Goal: Entertainment & Leisure: Consume media (video, audio)

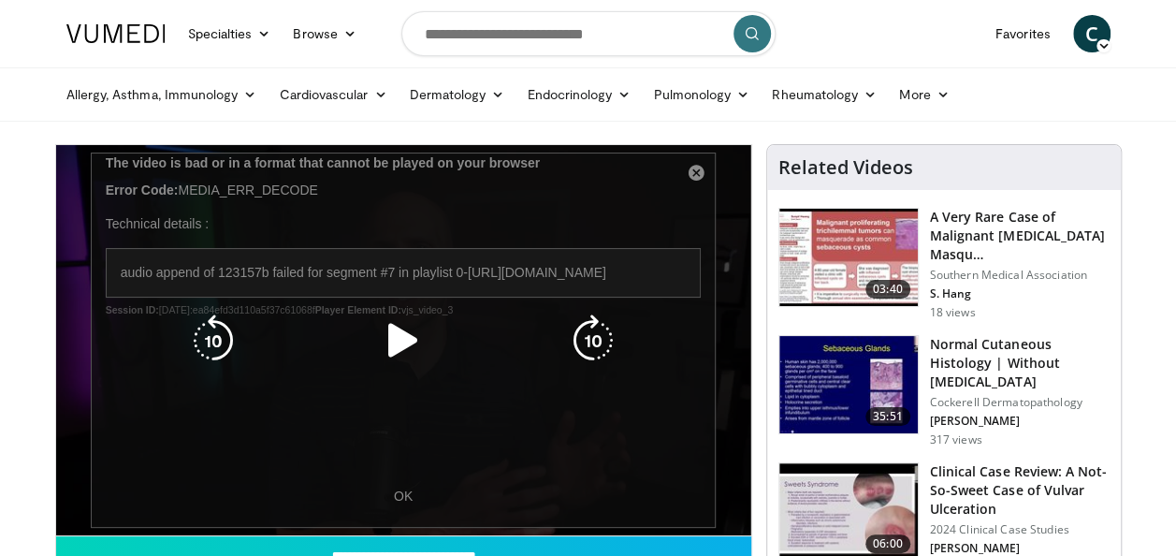
click at [406, 333] on icon "Video Player" at bounding box center [403, 340] width 52 height 52
click at [690, 170] on div "10 seconds Tap to unmute" at bounding box center [403, 340] width 695 height 390
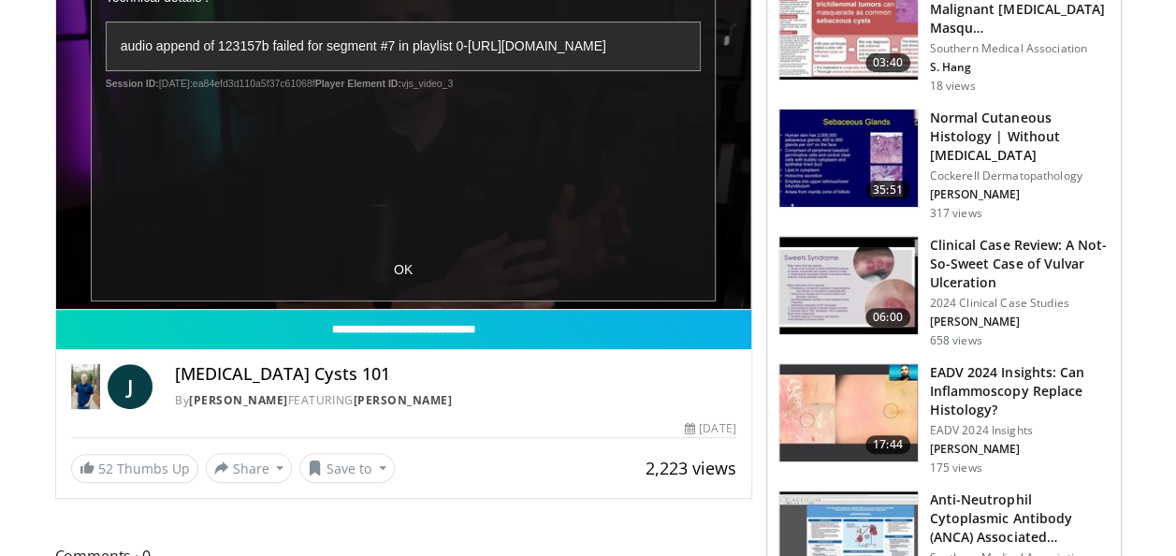
scroll to position [187, 0]
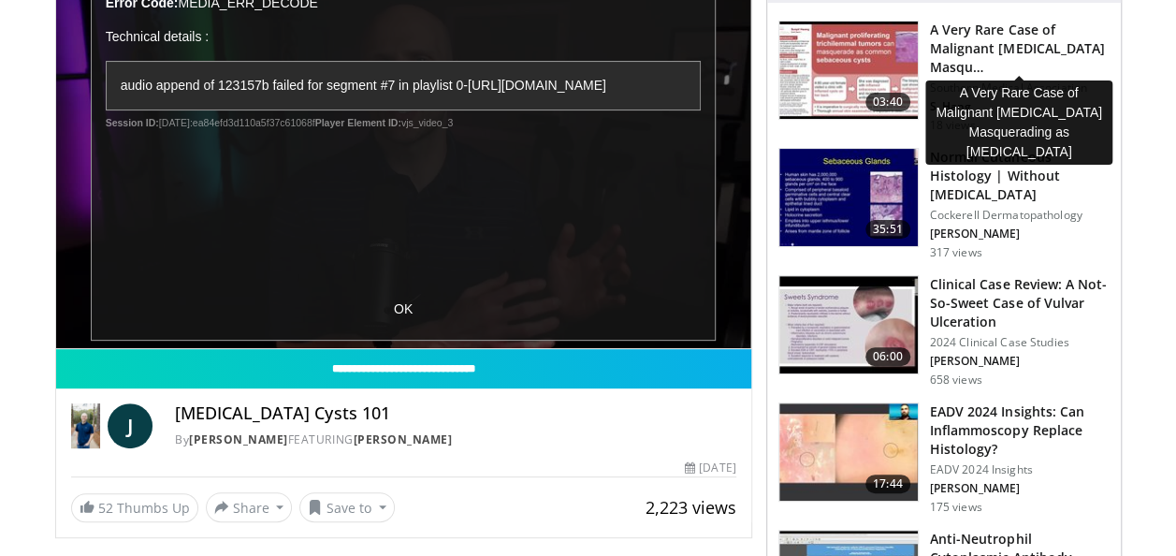
click at [986, 51] on h3 "A Very Rare Case of Malignant Proliferating Trichilemmal Tumor Masqu…" at bounding box center [1020, 49] width 180 height 56
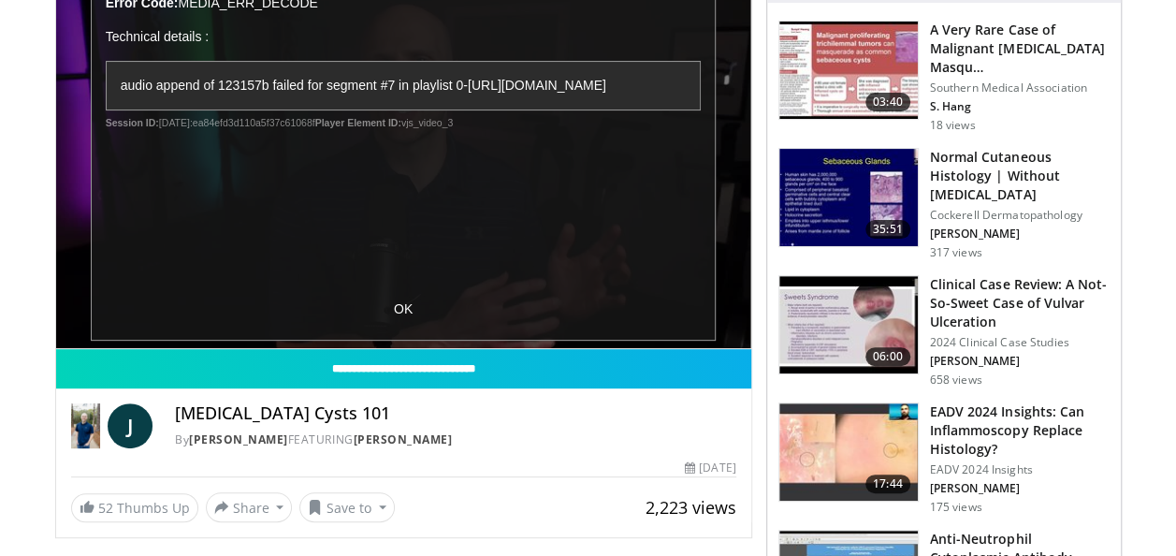
click at [868, 65] on img at bounding box center [848, 70] width 138 height 97
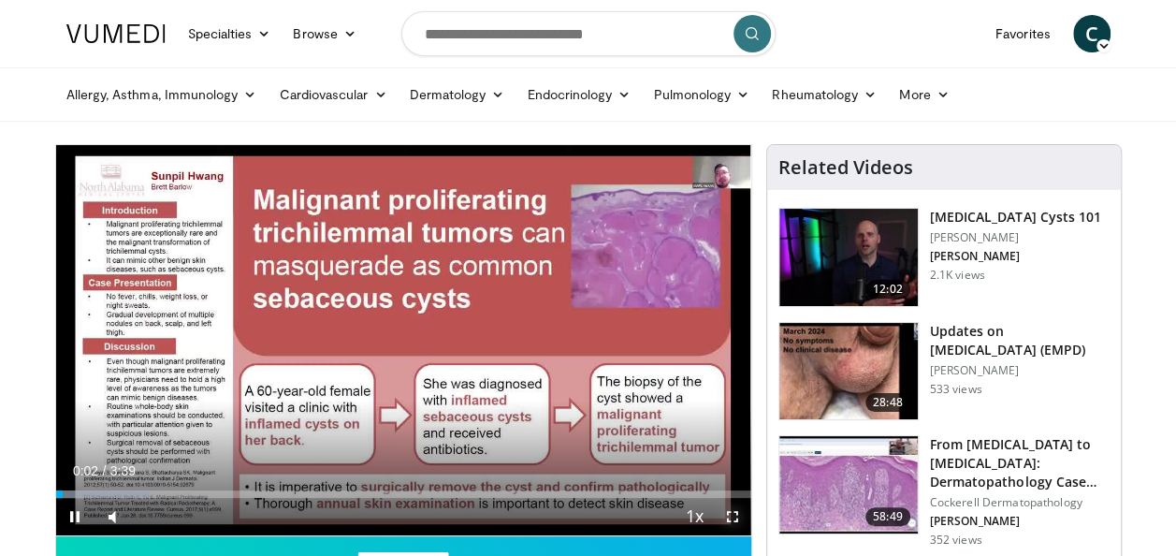
click at [731, 516] on span "Video Player" at bounding box center [732, 516] width 37 height 37
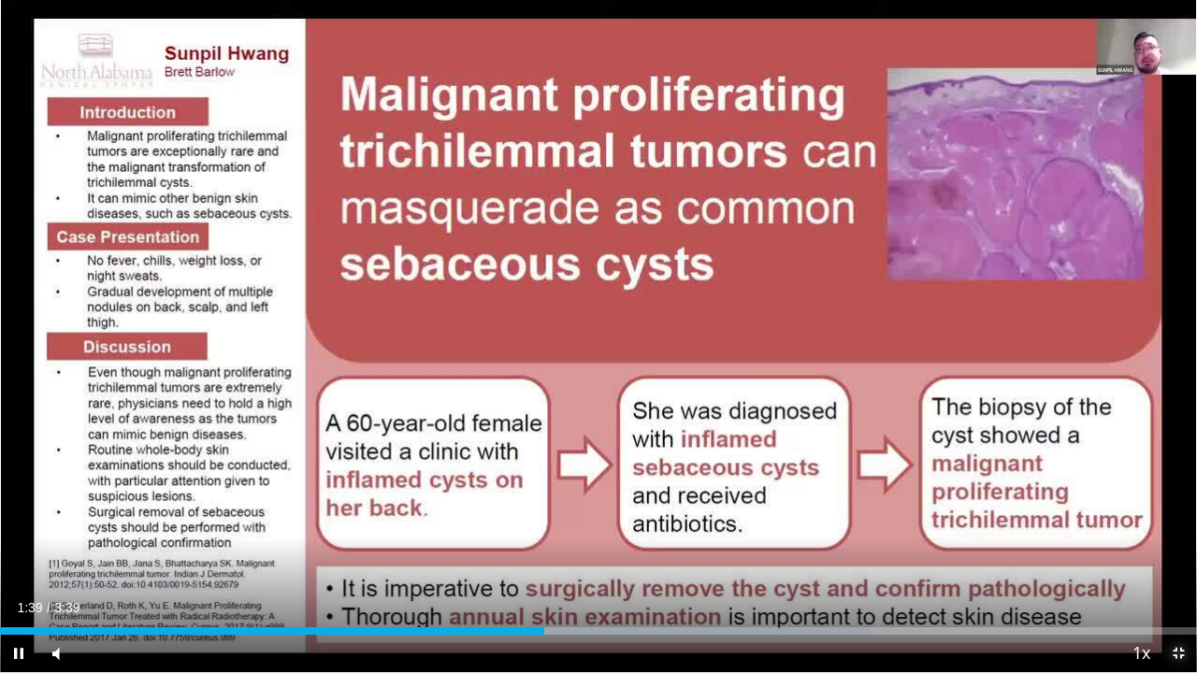
click at [1175, 555] on span "Video Player" at bounding box center [1178, 653] width 37 height 37
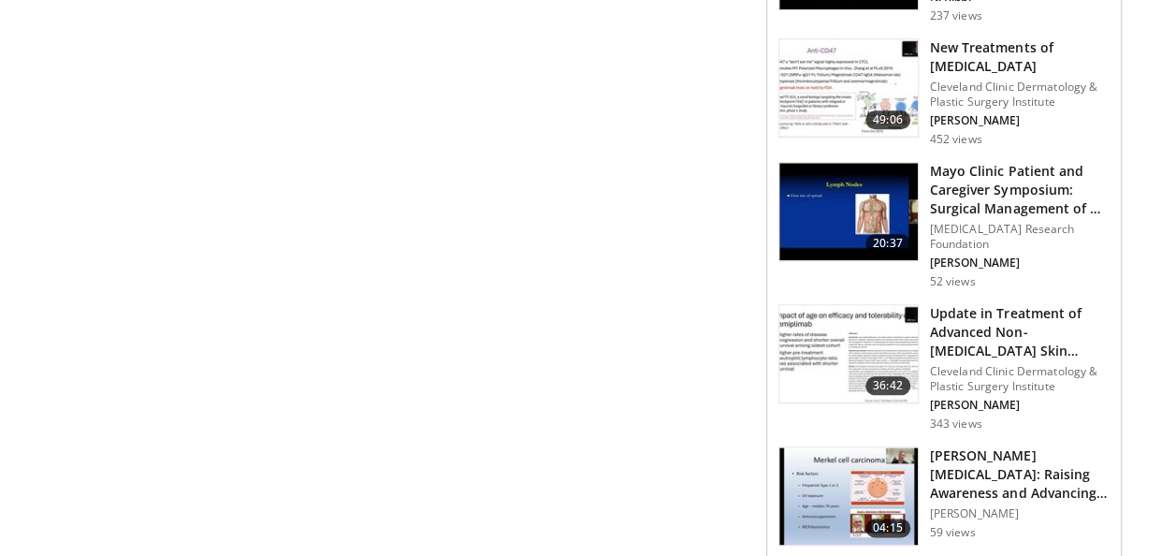
scroll to position [935, 0]
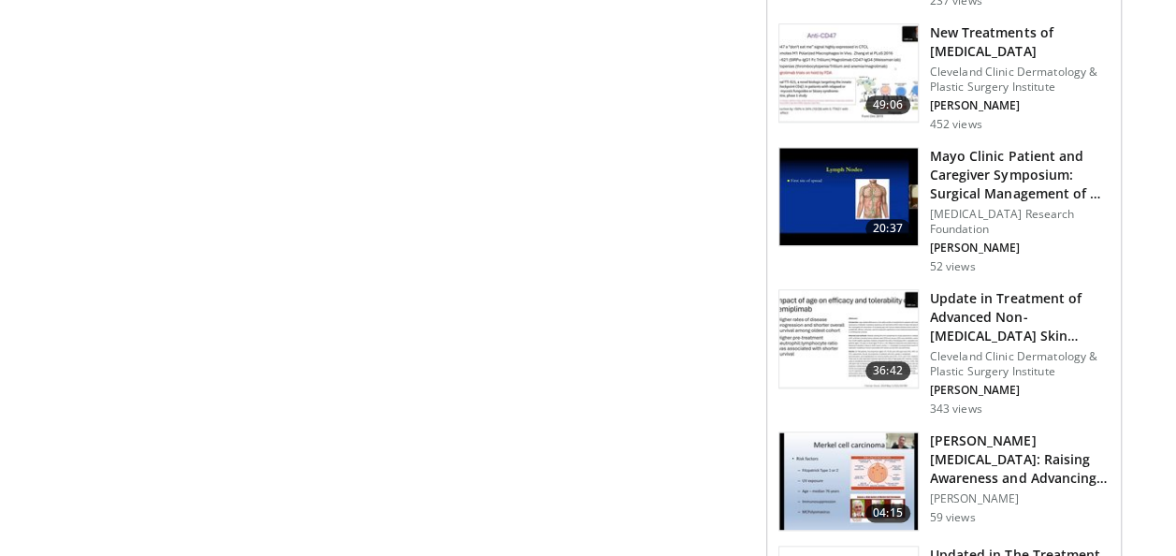
click at [990, 438] on h3 "[PERSON_NAME][MEDICAL_DATA]: Raising Awareness and Advancing Understanding" at bounding box center [1020, 459] width 180 height 56
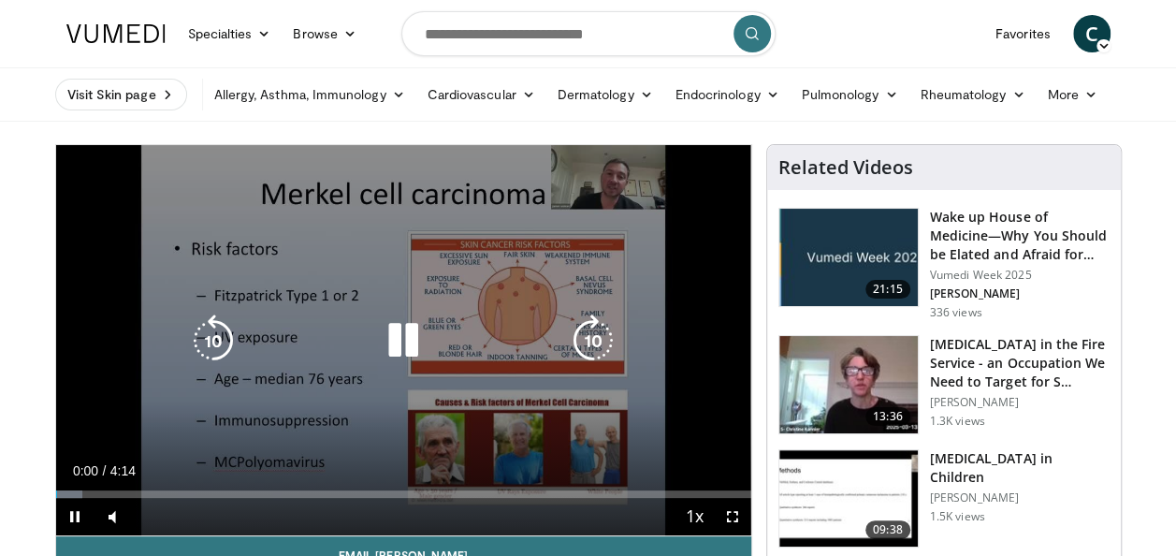
click at [404, 341] on icon "Video Player" at bounding box center [403, 340] width 52 height 52
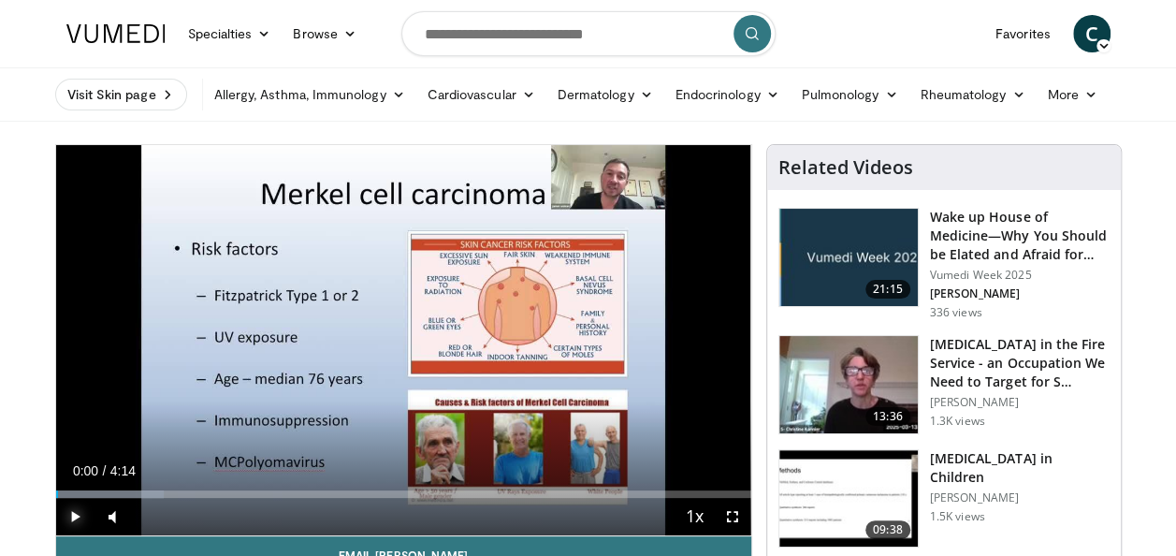
click at [77, 513] on span "Video Player" at bounding box center [74, 516] width 37 height 37
click at [727, 516] on span "Video Player" at bounding box center [732, 516] width 37 height 37
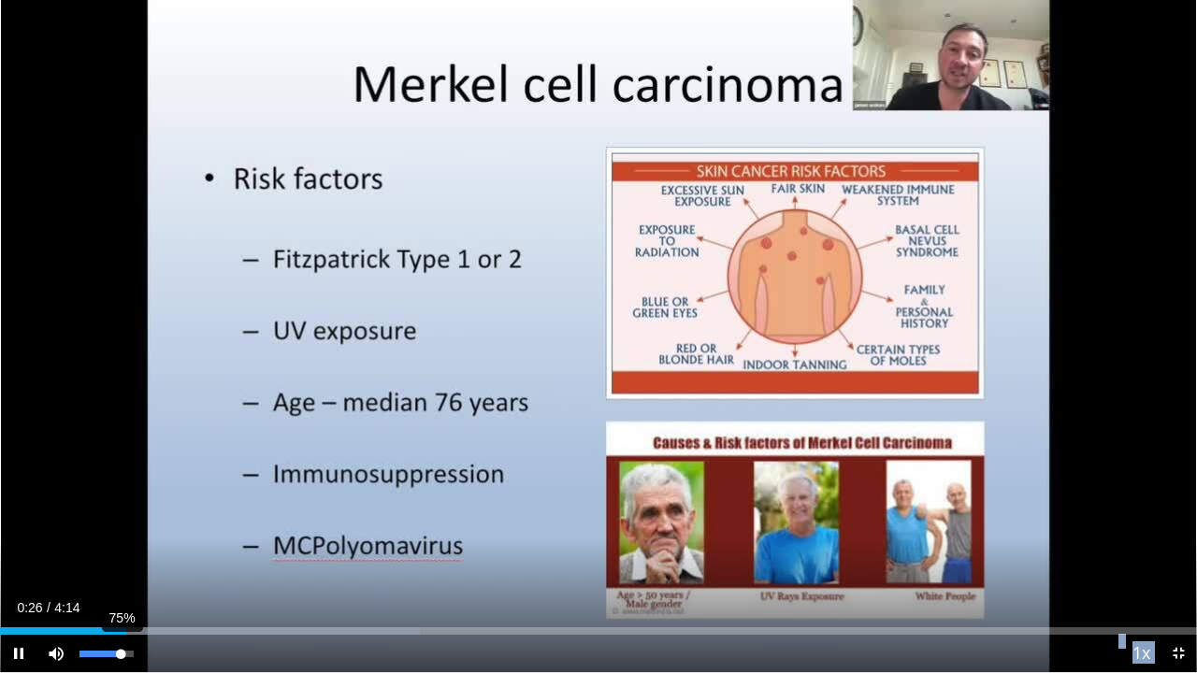
drag, startPoint x: 101, startPoint y: 659, endPoint x: 121, endPoint y: 658, distance: 19.7
click at [121, 555] on video-js "**********" at bounding box center [598, 336] width 1197 height 673
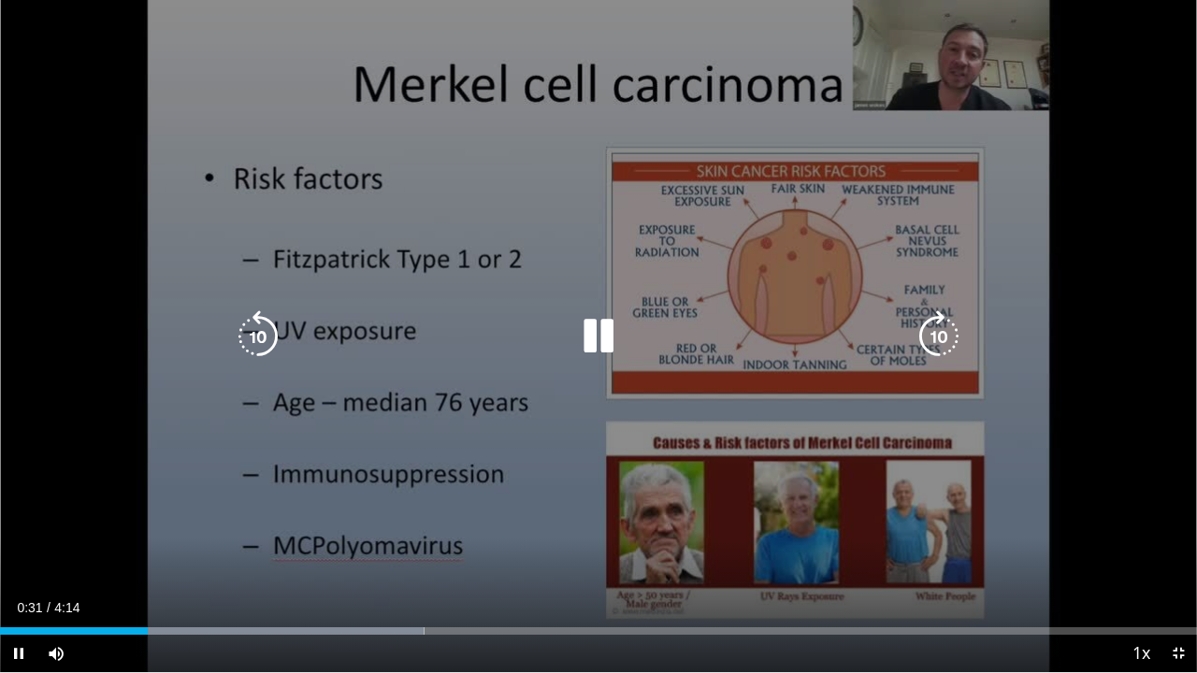
click at [608, 336] on icon "Video Player" at bounding box center [598, 337] width 52 height 52
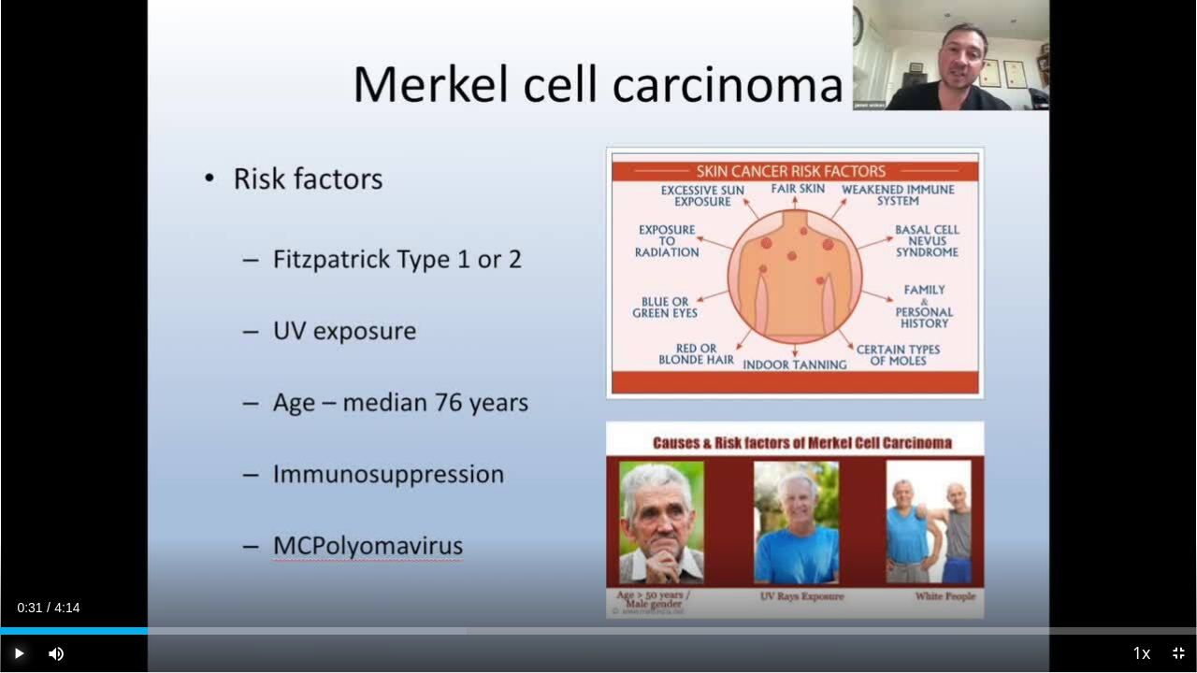
click at [16, 555] on span "Video Player" at bounding box center [18, 653] width 37 height 37
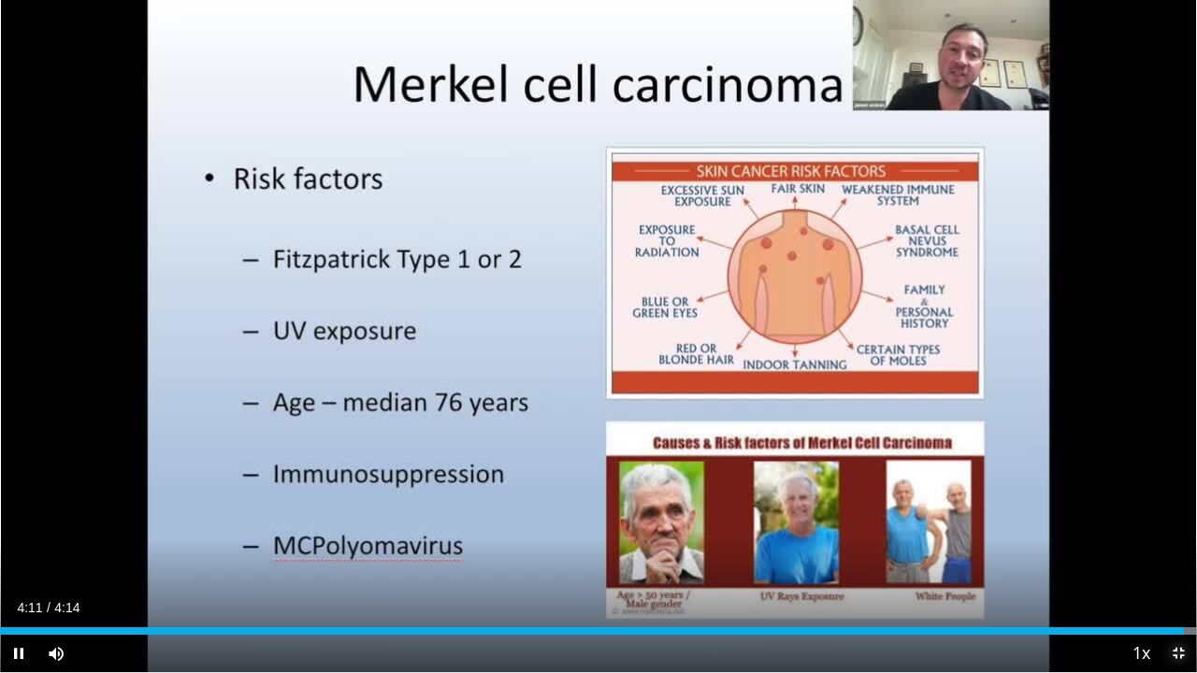
click at [1175, 555] on span "Video Player" at bounding box center [1178, 653] width 37 height 37
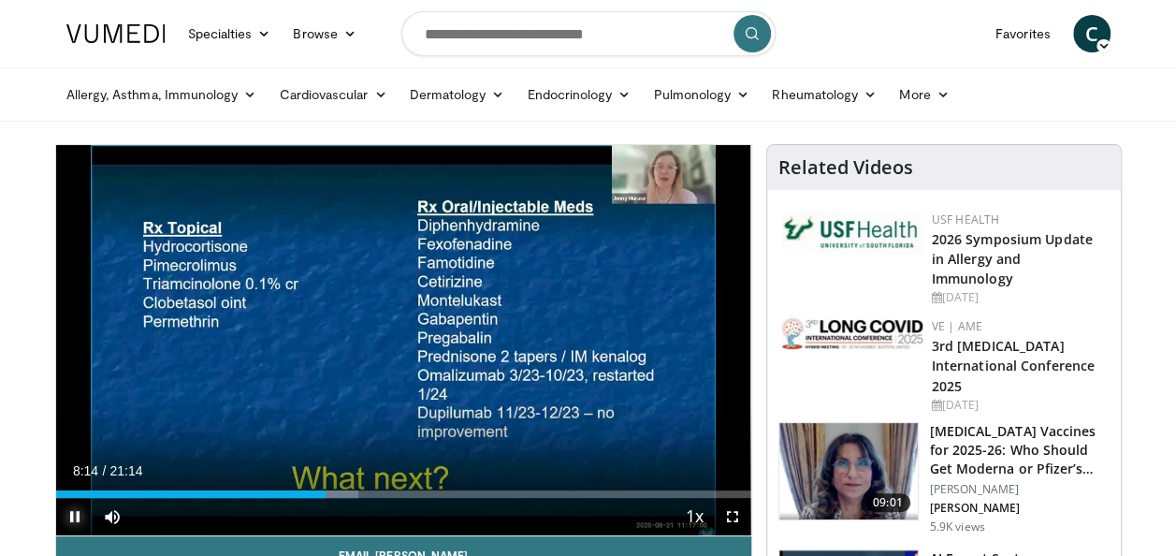
click at [68, 521] on span "Video Player" at bounding box center [74, 516] width 37 height 37
